Goal: Task Accomplishment & Management: Complete application form

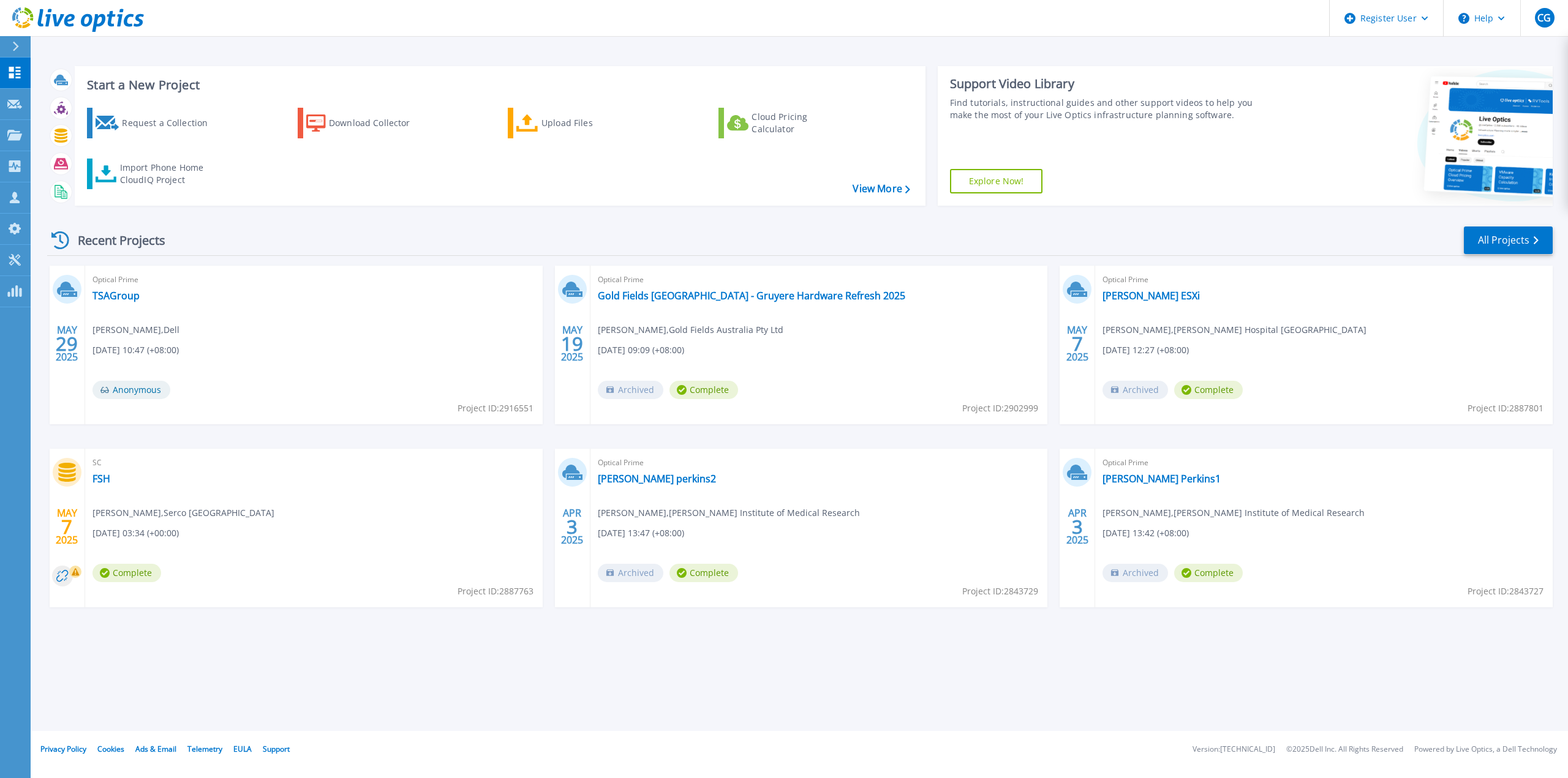
click at [1091, 219] on div "Recent Projects All Projects MAY 29 2025 Optical Prime TSAGroup Brett Parker , …" at bounding box center [800, 428] width 1505 height 426
click at [162, 129] on div "Request a Collection" at bounding box center [170, 123] width 98 height 25
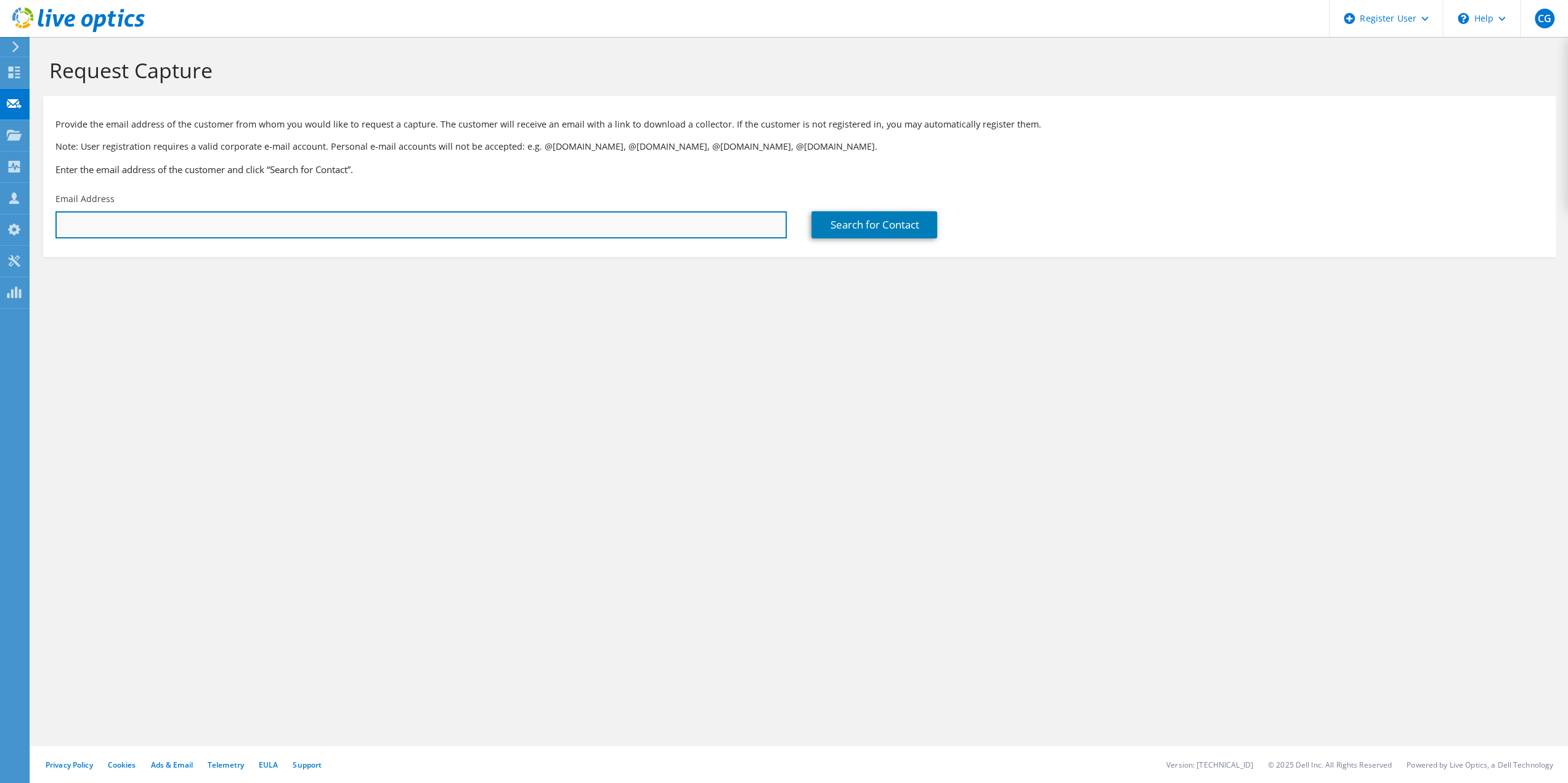
click at [159, 220] on input "text" at bounding box center [421, 225] width 731 height 27
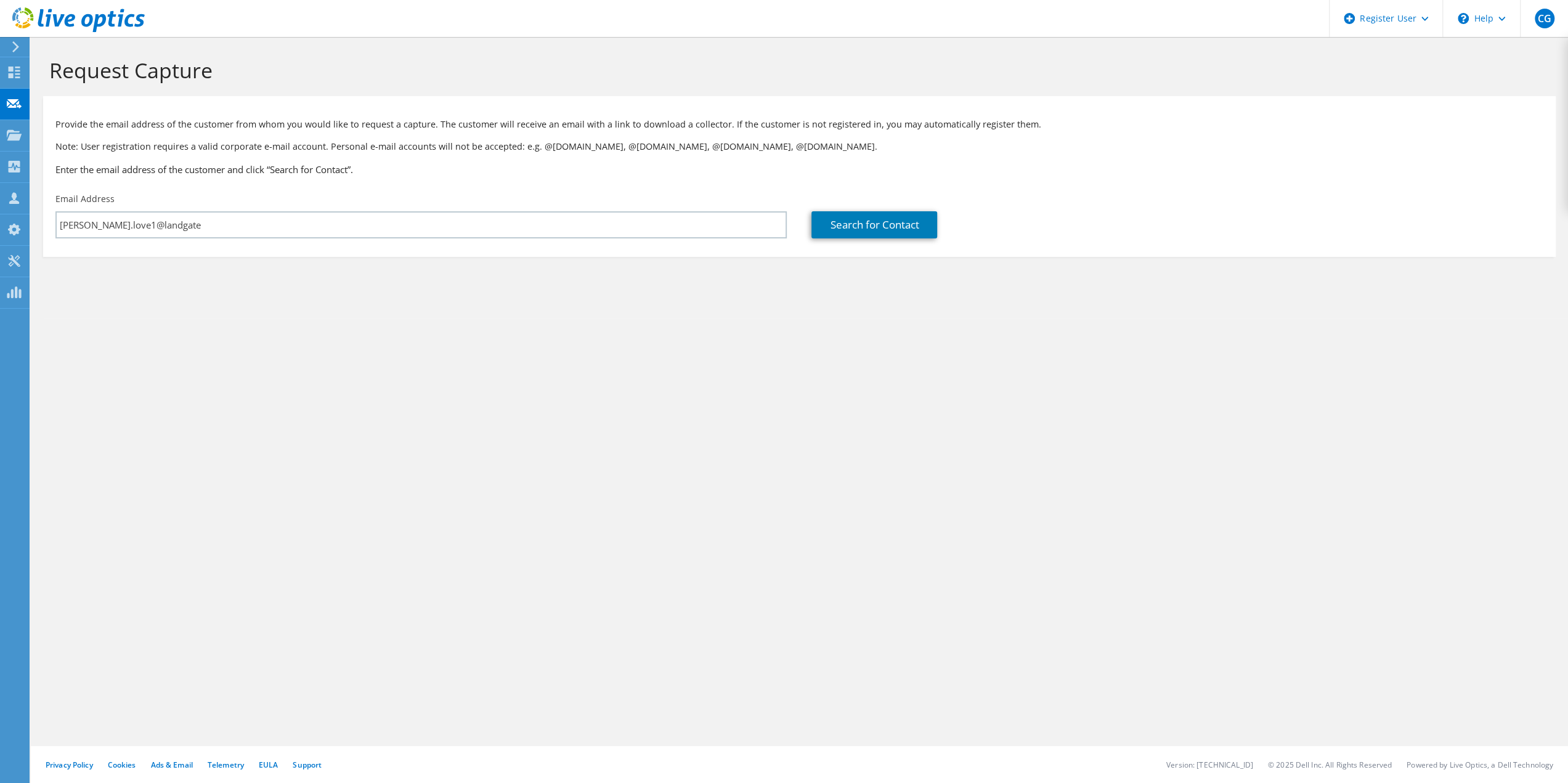
click at [361, 524] on div "Request Capture Provide the email address of the customer from whom you would l…" at bounding box center [799, 410] width 1537 height 746
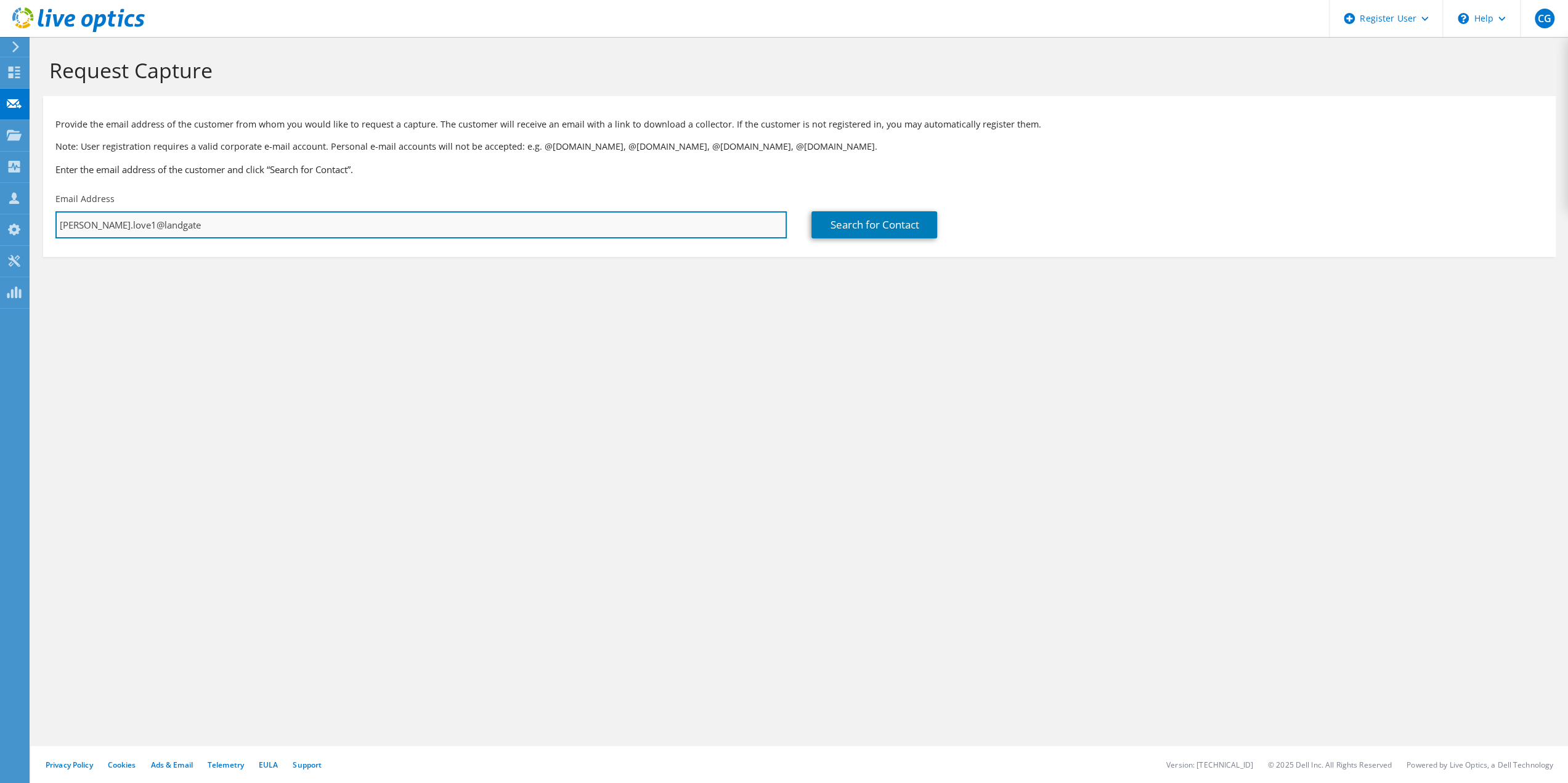
click at [259, 232] on input "[PERSON_NAME].love1@landgate" at bounding box center [421, 225] width 731 height 27
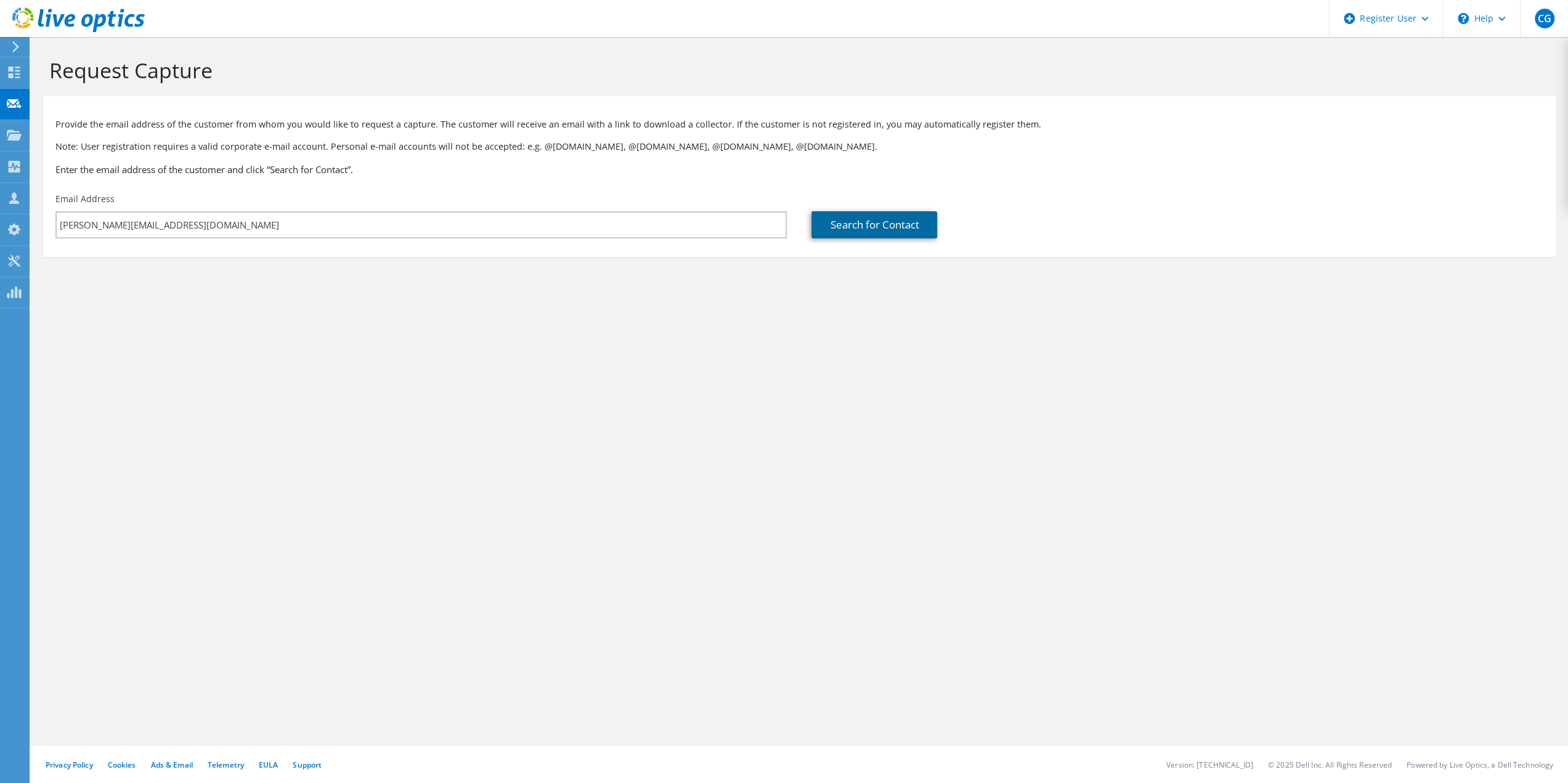
click at [882, 225] on link "Search for Contact" at bounding box center [875, 225] width 126 height 27
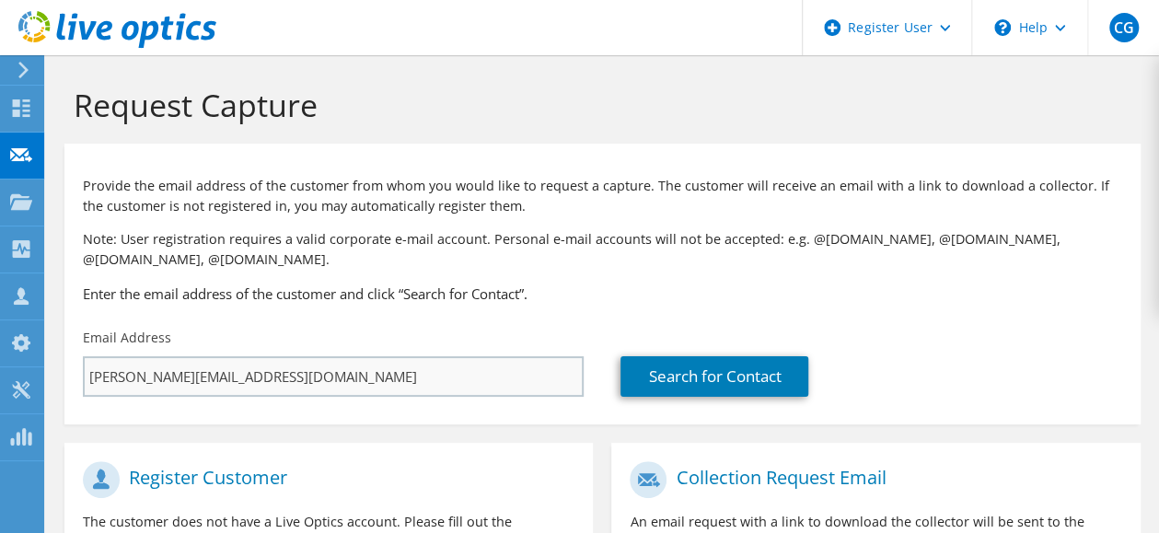
drag, startPoint x: 341, startPoint y: 406, endPoint x: 340, endPoint y: 389, distance: 17.5
click at [342, 406] on div "Email Address [PERSON_NAME][EMAIL_ADDRESS][DOMAIN_NAME]" at bounding box center [333, 362] width 538 height 87
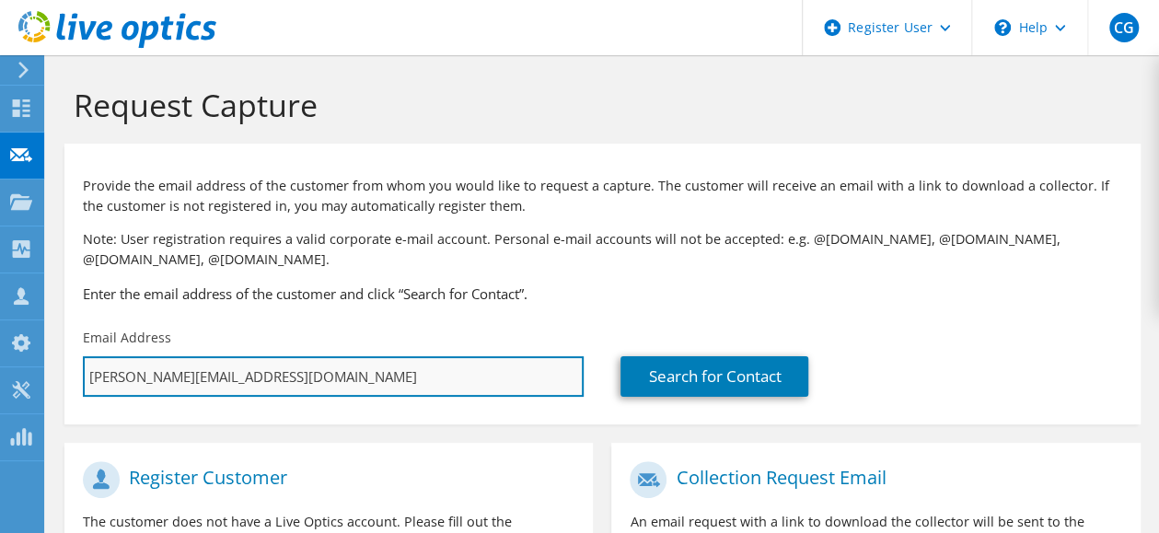
click at [341, 377] on input "[PERSON_NAME][EMAIL_ADDRESS][DOMAIN_NAME]" at bounding box center [333, 376] width 501 height 41
click at [342, 378] on input "[PERSON_NAME][EMAIL_ADDRESS][DOMAIN_NAME]" at bounding box center [333, 376] width 501 height 41
click at [341, 378] on input "[PERSON_NAME][EMAIL_ADDRESS][DOMAIN_NAME]" at bounding box center [333, 376] width 501 height 41
type input "c"
type input "Select"
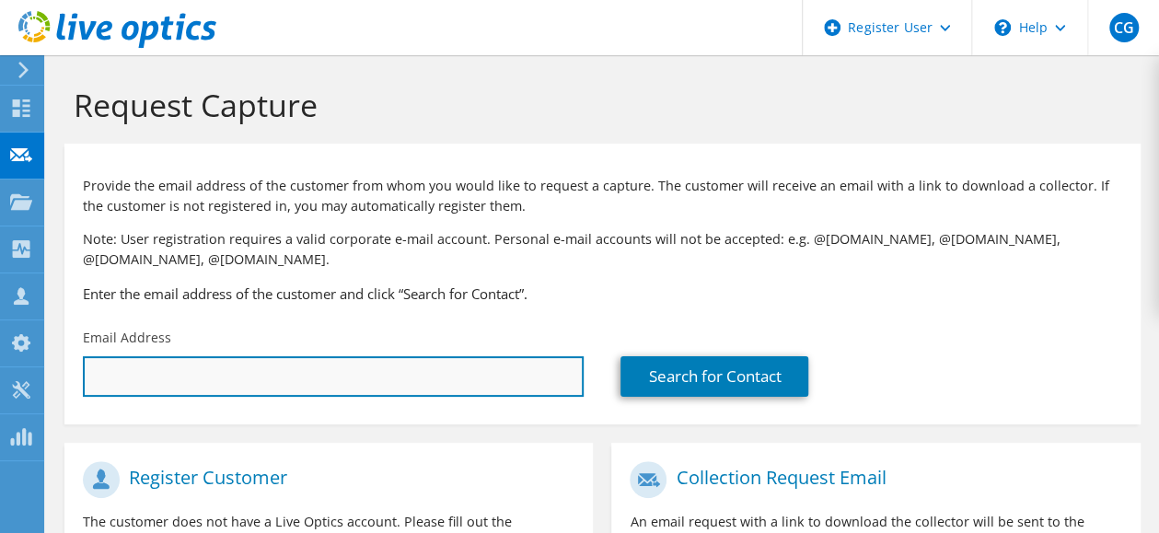
paste input "[PERSON_NAME][EMAIL_ADDRESS][DOMAIN_NAME];"
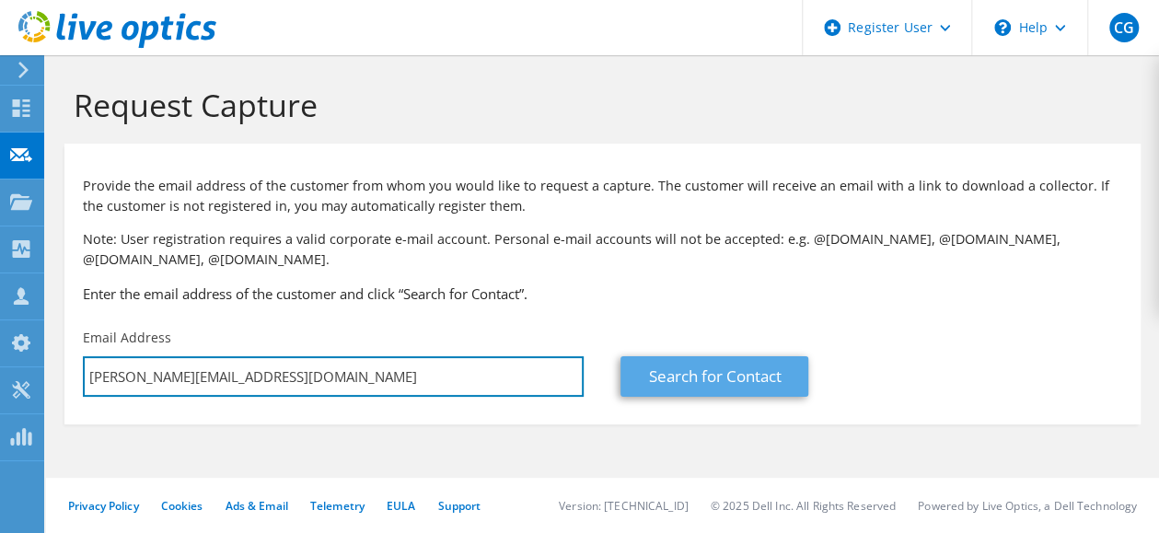
type input "[PERSON_NAME][EMAIL_ADDRESS][DOMAIN_NAME]"
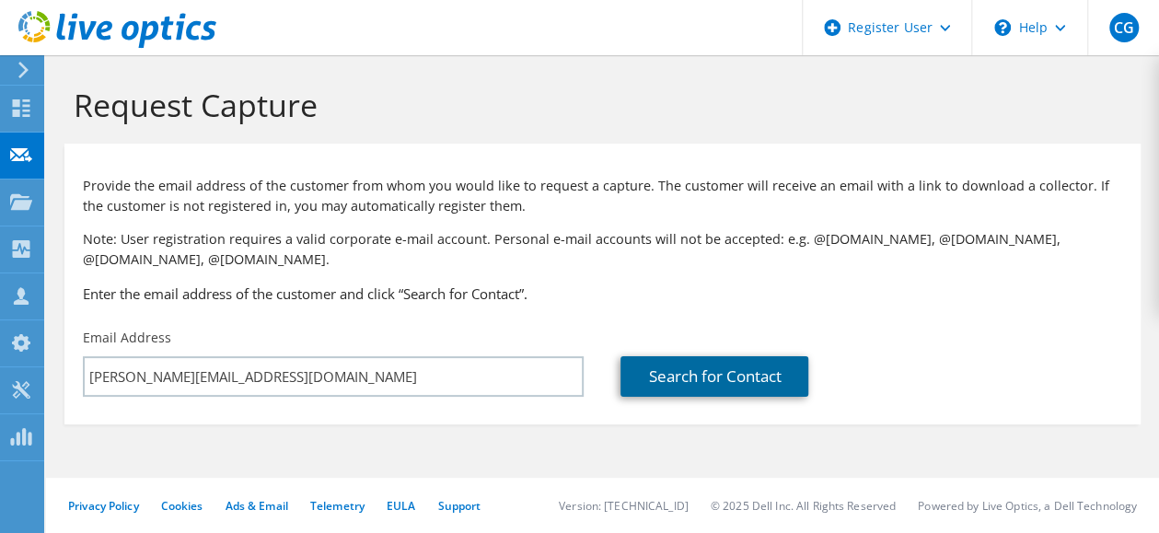
click at [687, 367] on link "Search for Contact" at bounding box center [715, 376] width 188 height 41
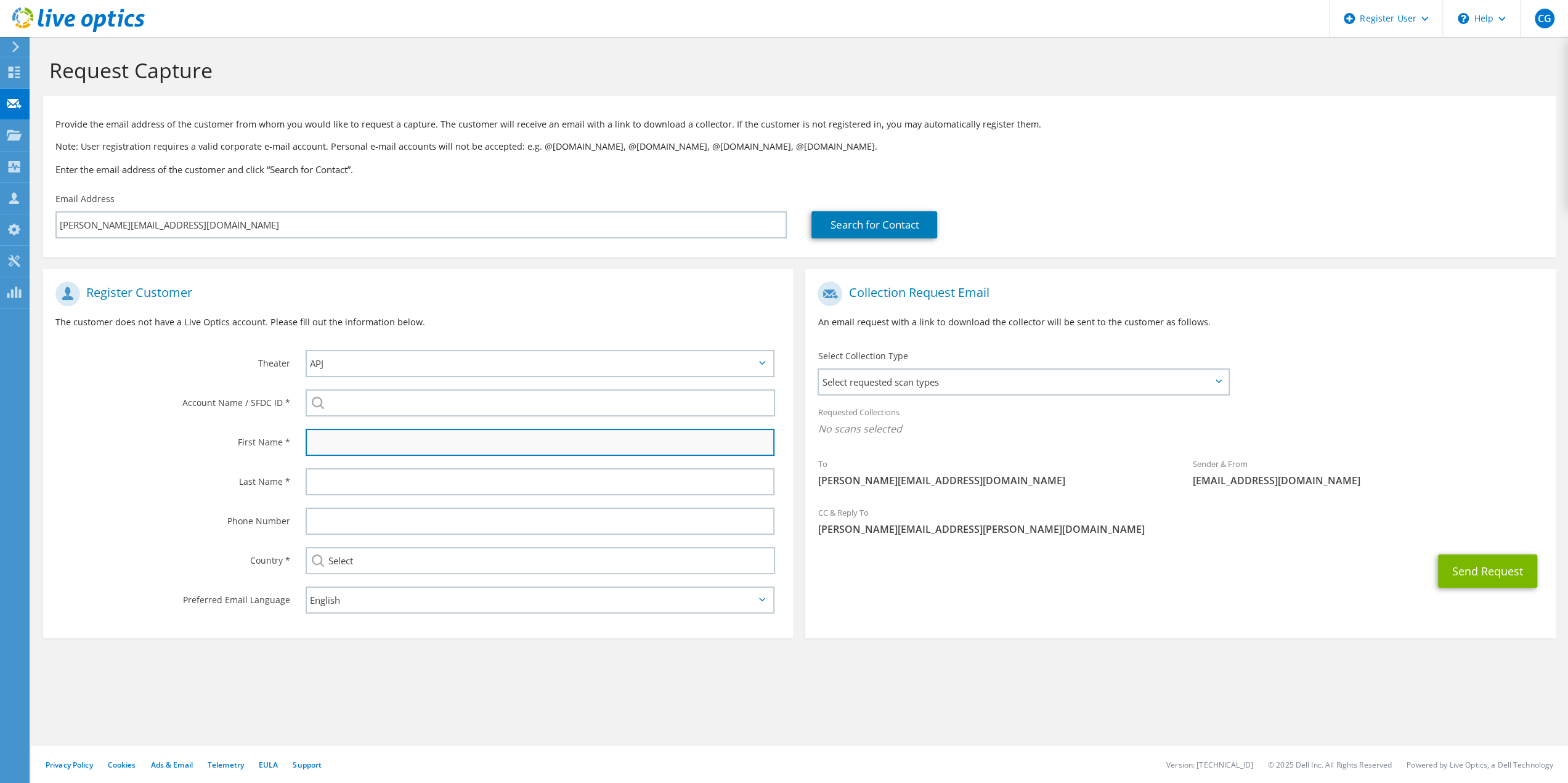
click at [355, 443] on input "text" at bounding box center [541, 442] width 470 height 27
type input "[PERSON_NAME]"
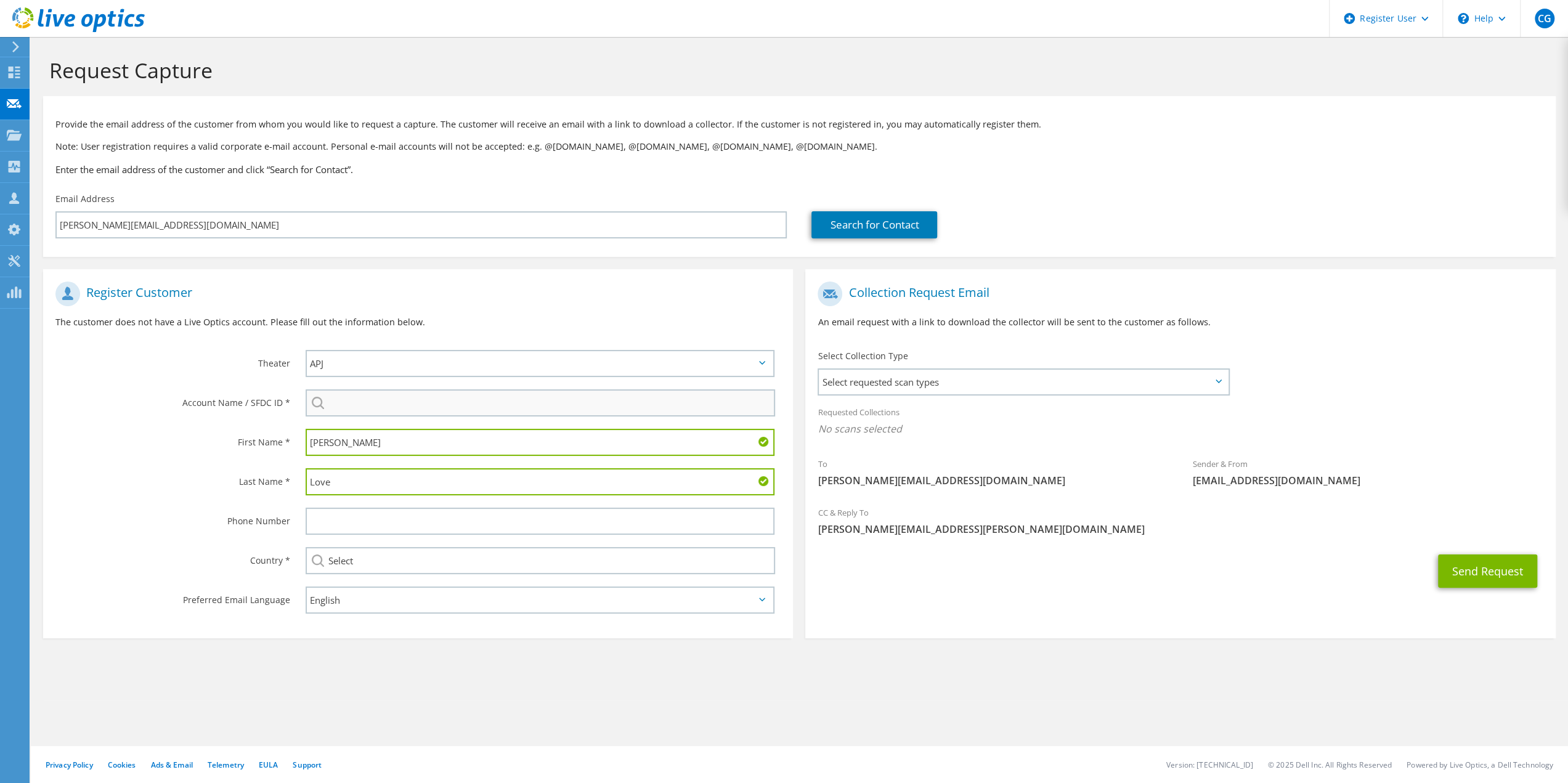
type input "Love"
click at [385, 406] on input "search" at bounding box center [541, 403] width 470 height 27
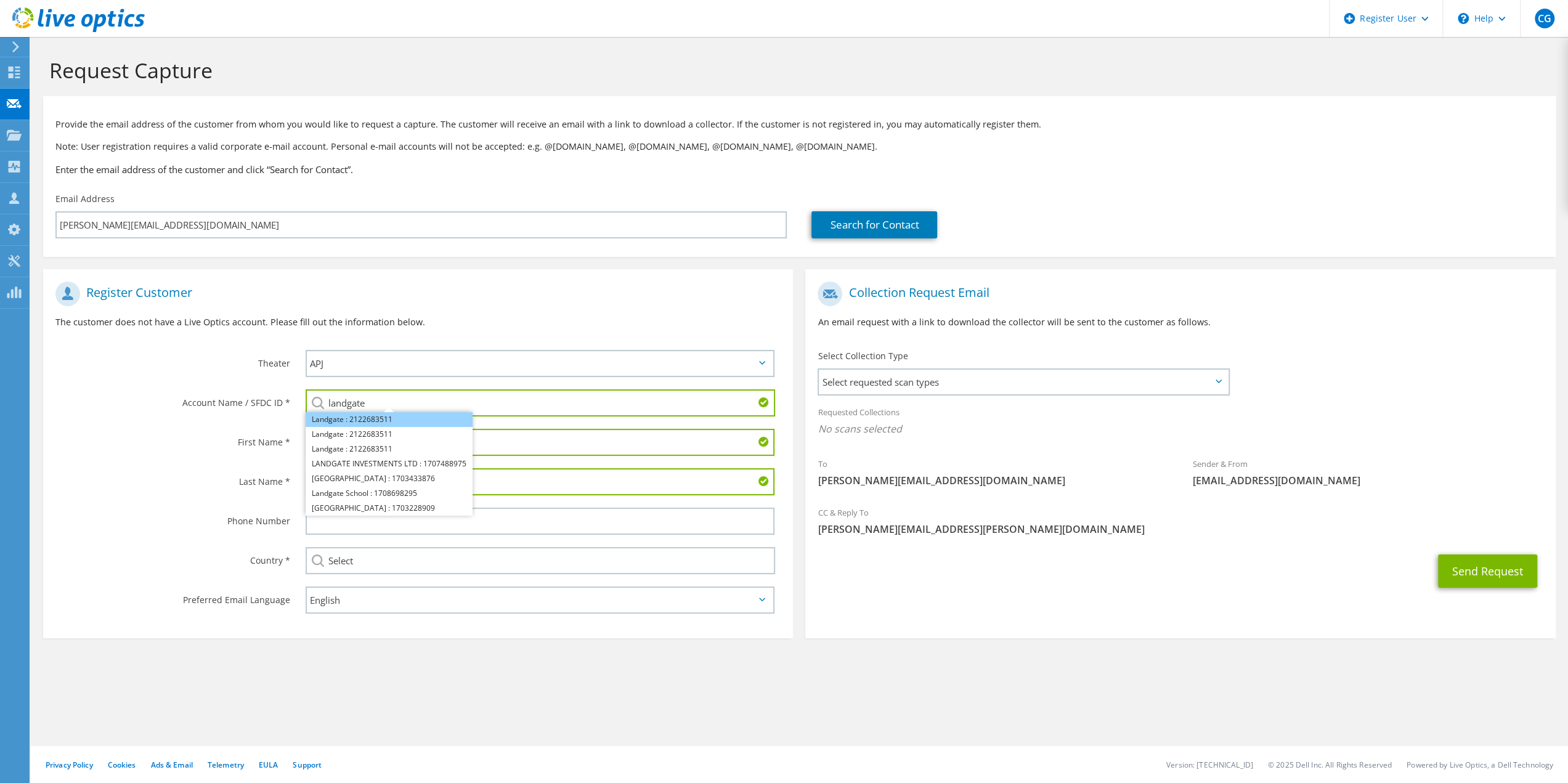
click at [385, 418] on li "Landgate : 2122683511" at bounding box center [389, 420] width 167 height 15
type input "Landgate : 2122683511"
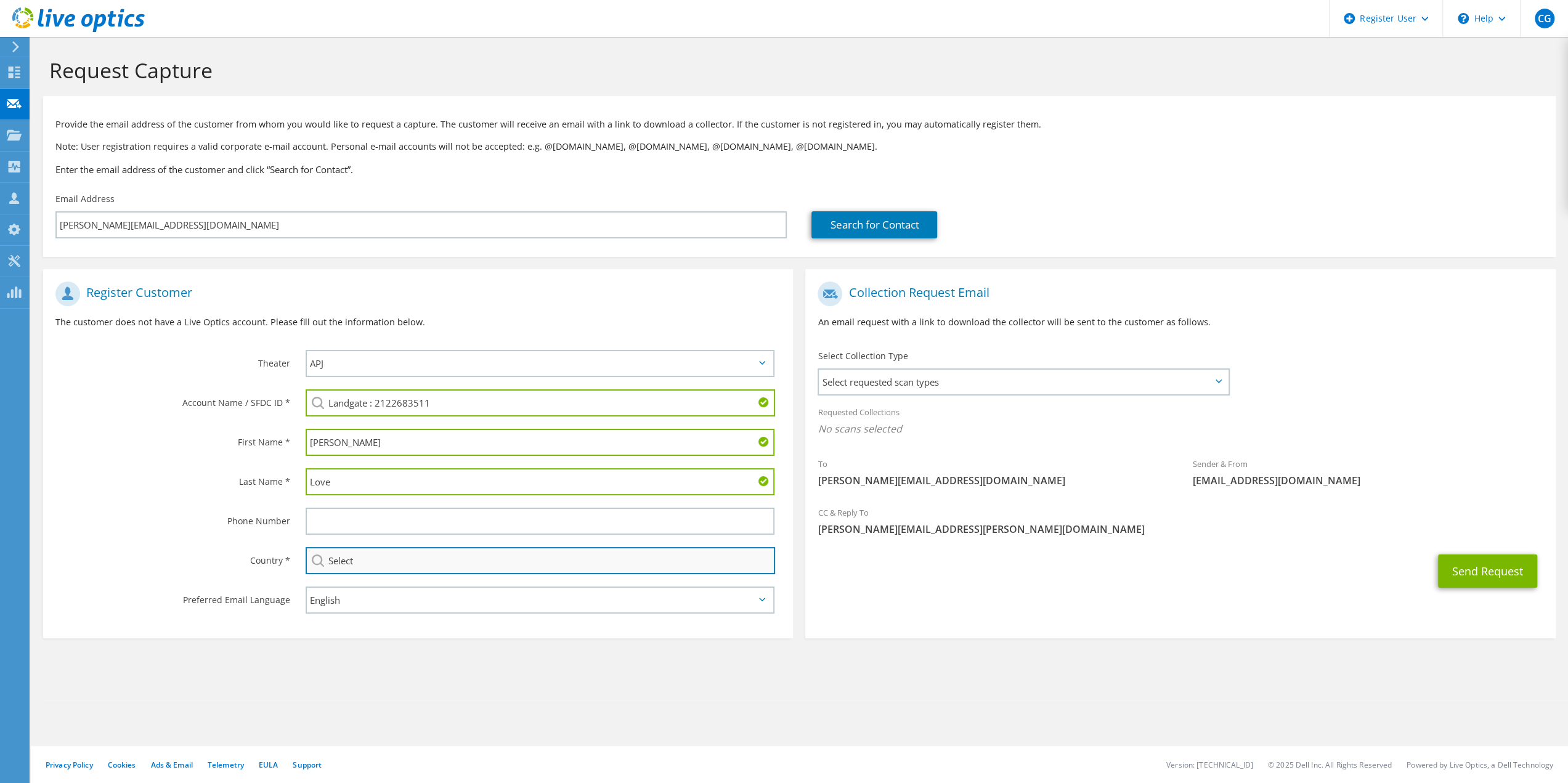
click at [371, 556] on input "Select" at bounding box center [541, 561] width 470 height 27
type input "[GEOGRAPHIC_DATA]"
click at [901, 387] on span "Select requested scan types" at bounding box center [1023, 381] width 408 height 25
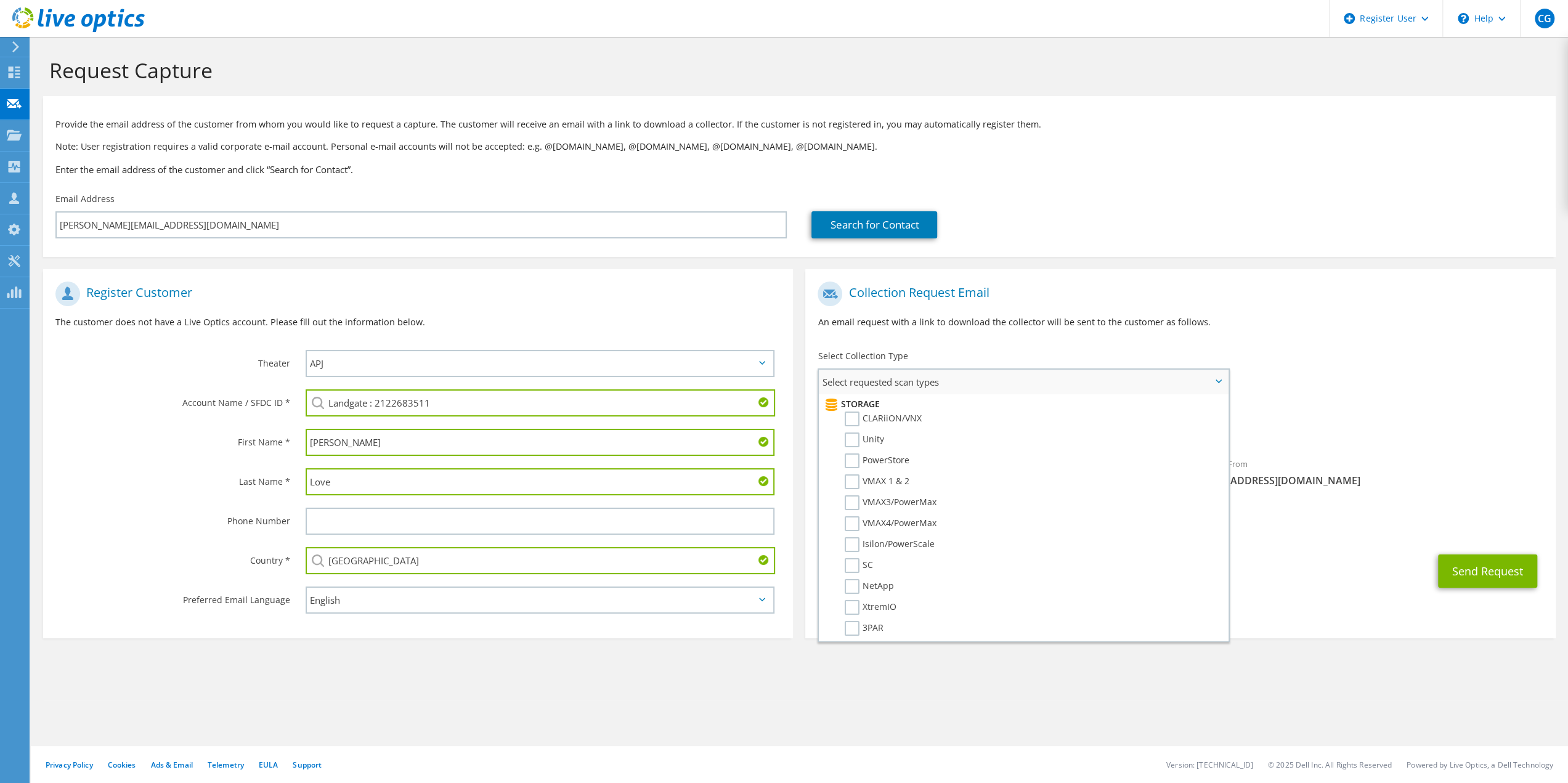
scroll to position [215, 0]
click at [852, 442] on label "Unity" at bounding box center [864, 440] width 39 height 15
click at [0, 0] on input "Unity" at bounding box center [0, 0] width 0 height 0
click at [1252, 513] on div "CC & Reply To [PERSON_NAME][EMAIL_ADDRESS][PERSON_NAME][DOMAIN_NAME]" at bounding box center [1180, 525] width 750 height 43
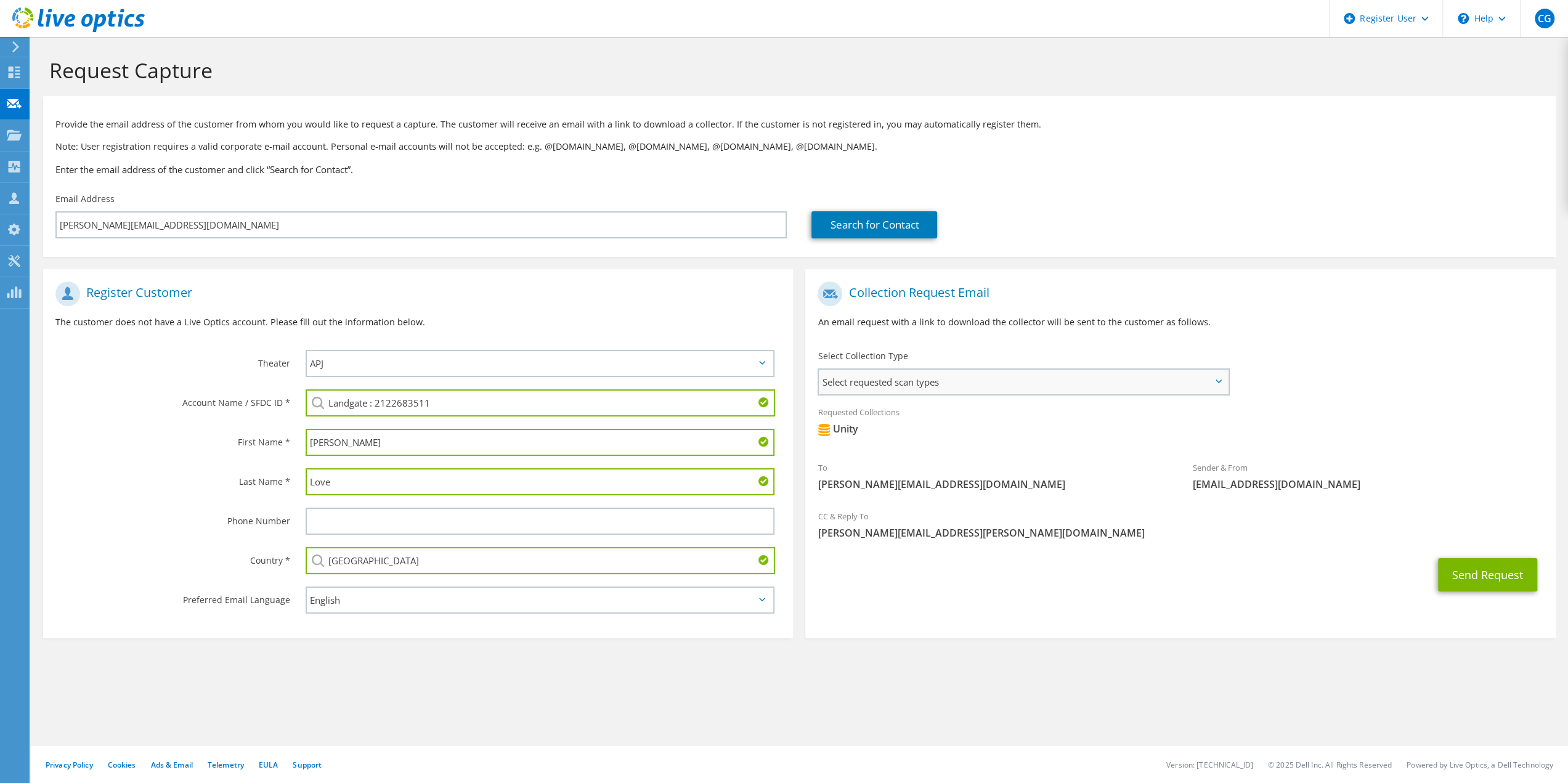
click at [975, 383] on span "Select requested scan types" at bounding box center [1023, 381] width 408 height 25
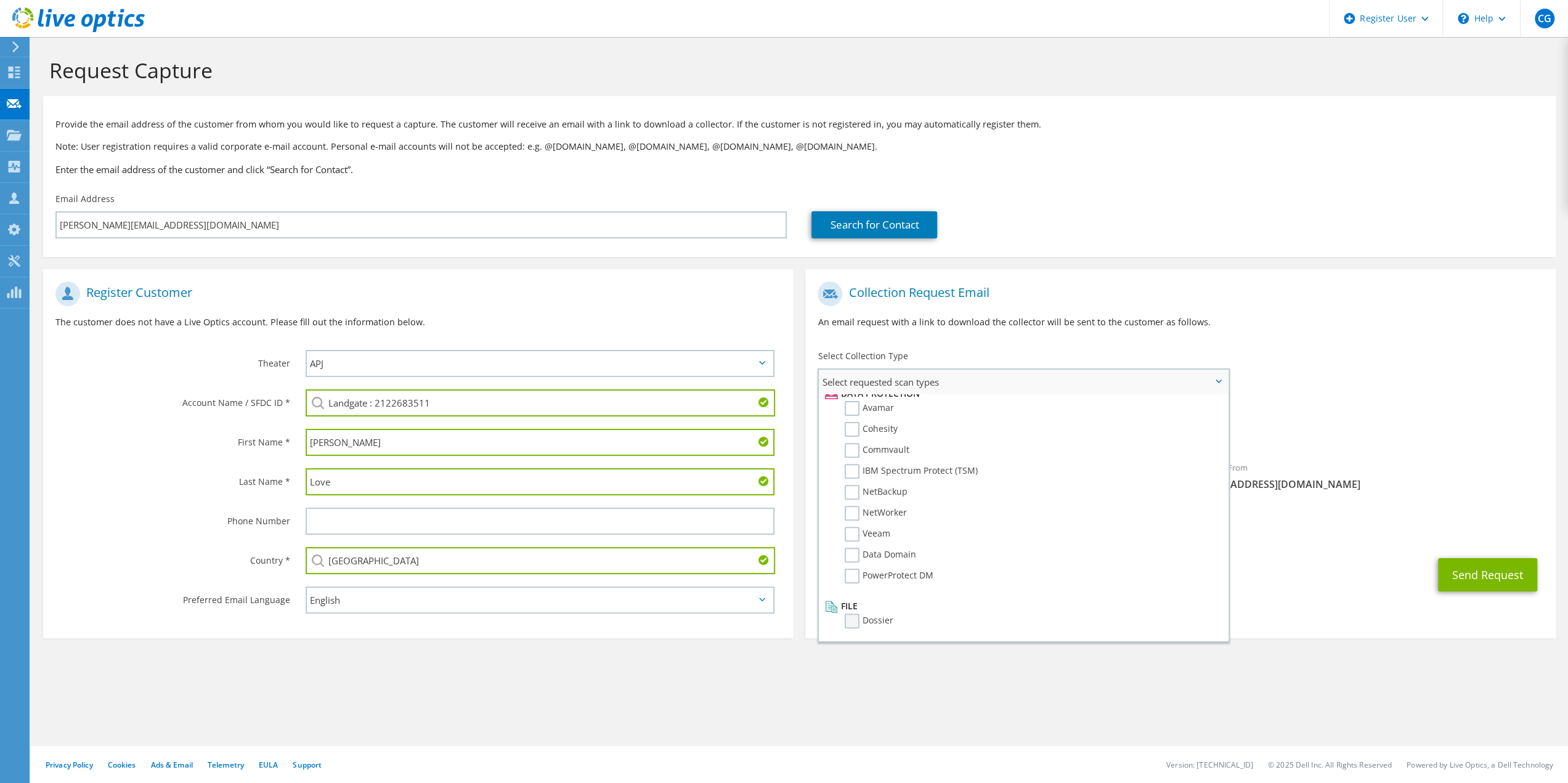
click at [855, 622] on label "Dossier" at bounding box center [869, 621] width 49 height 15
click at [0, 0] on input "Dossier" at bounding box center [0, 0] width 0 height 0
click at [851, 618] on label "Dossier" at bounding box center [869, 621] width 49 height 15
click at [0, 0] on input "Dossier" at bounding box center [0, 0] width 0 height 0
click at [1286, 535] on span "[PERSON_NAME][EMAIL_ADDRESS][PERSON_NAME][DOMAIN_NAME]" at bounding box center [1181, 533] width 725 height 13
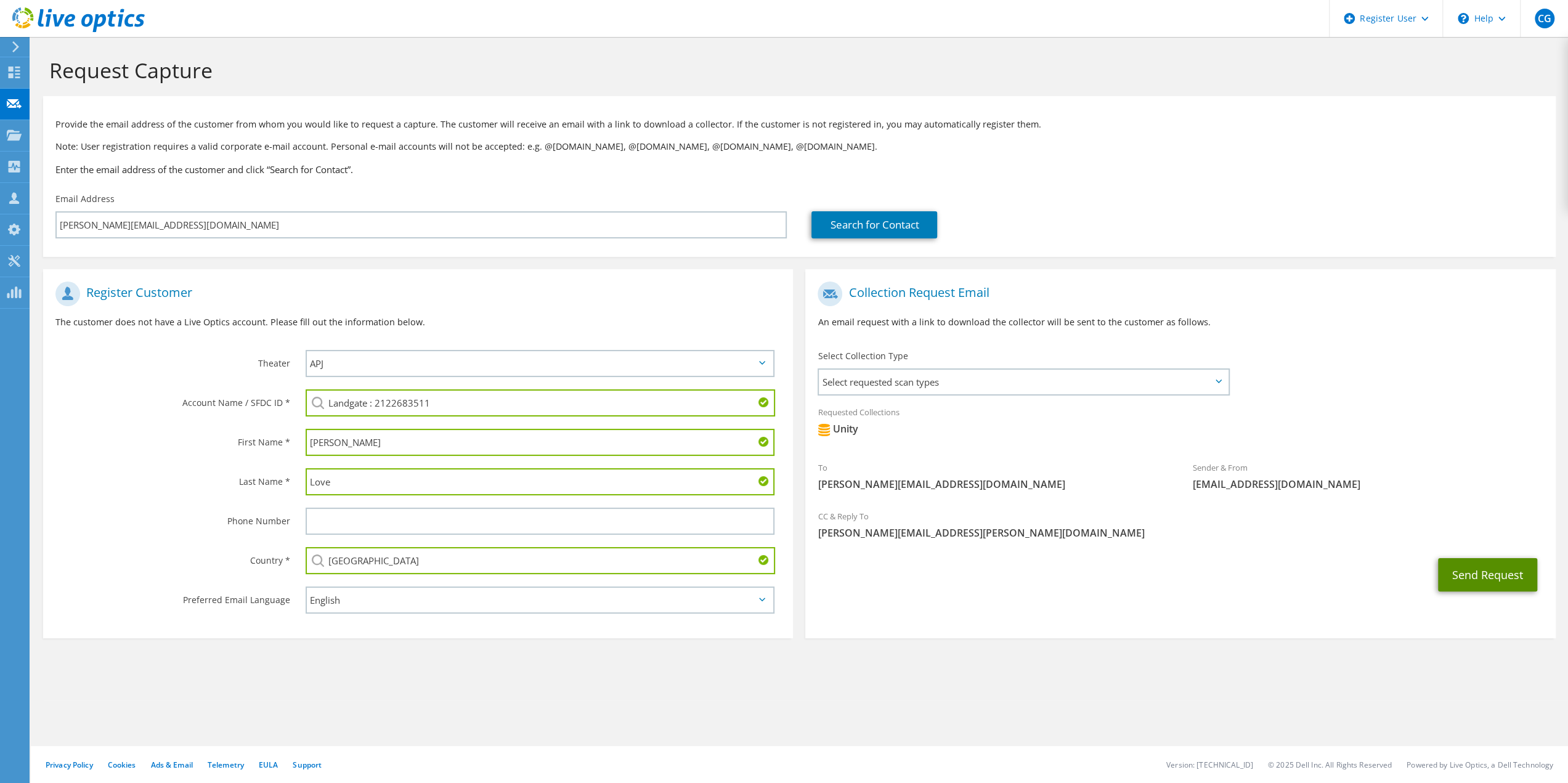
click at [1497, 574] on button "Send Request" at bounding box center [1488, 575] width 99 height 33
